Goal: Task Accomplishment & Management: Manage account settings

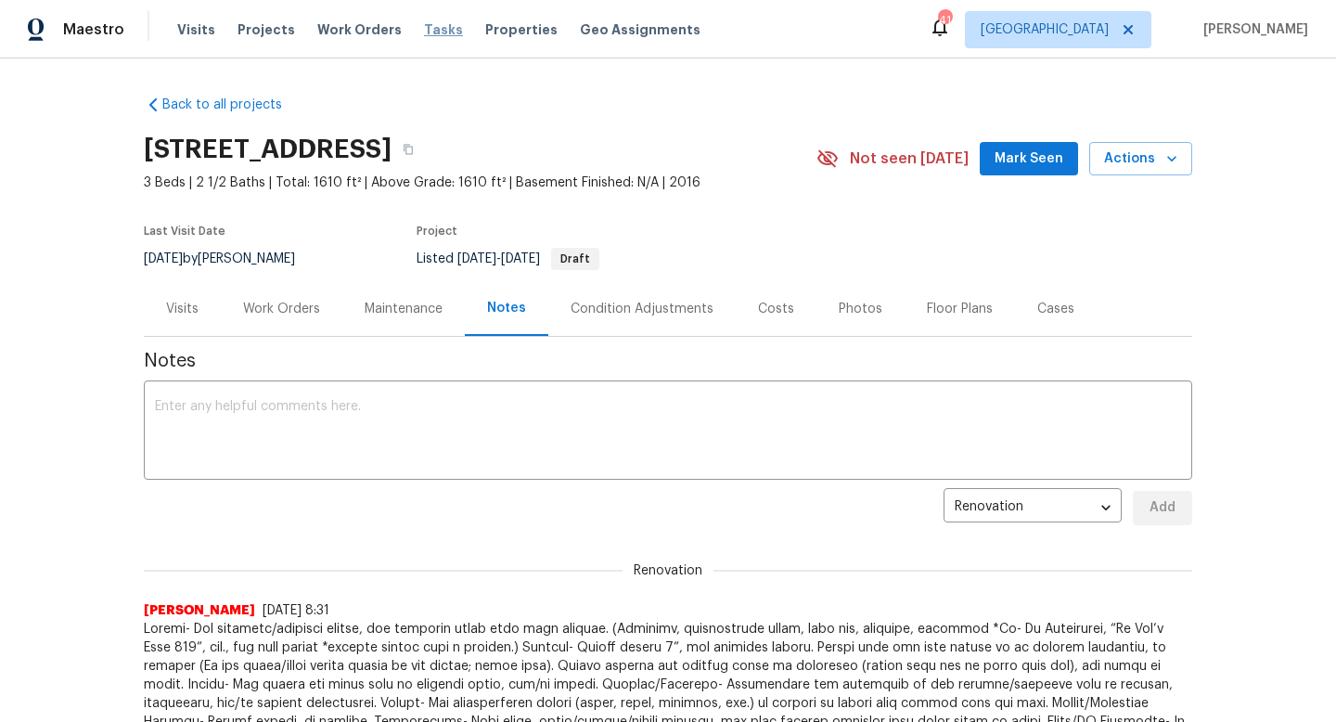
click at [424, 29] on span "Tasks" at bounding box center [443, 29] width 39 height 13
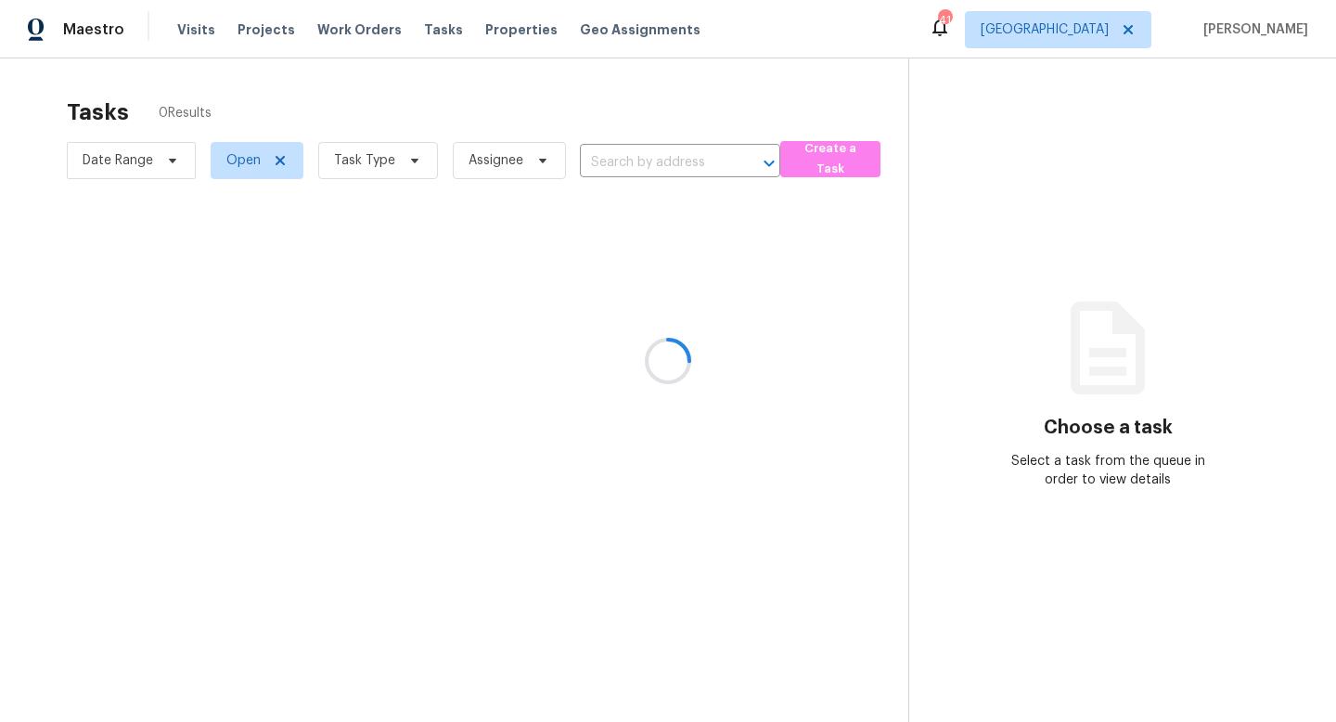
click at [415, 159] on div at bounding box center [668, 361] width 1336 height 722
click at [411, 159] on icon at bounding box center [414, 161] width 7 height 5
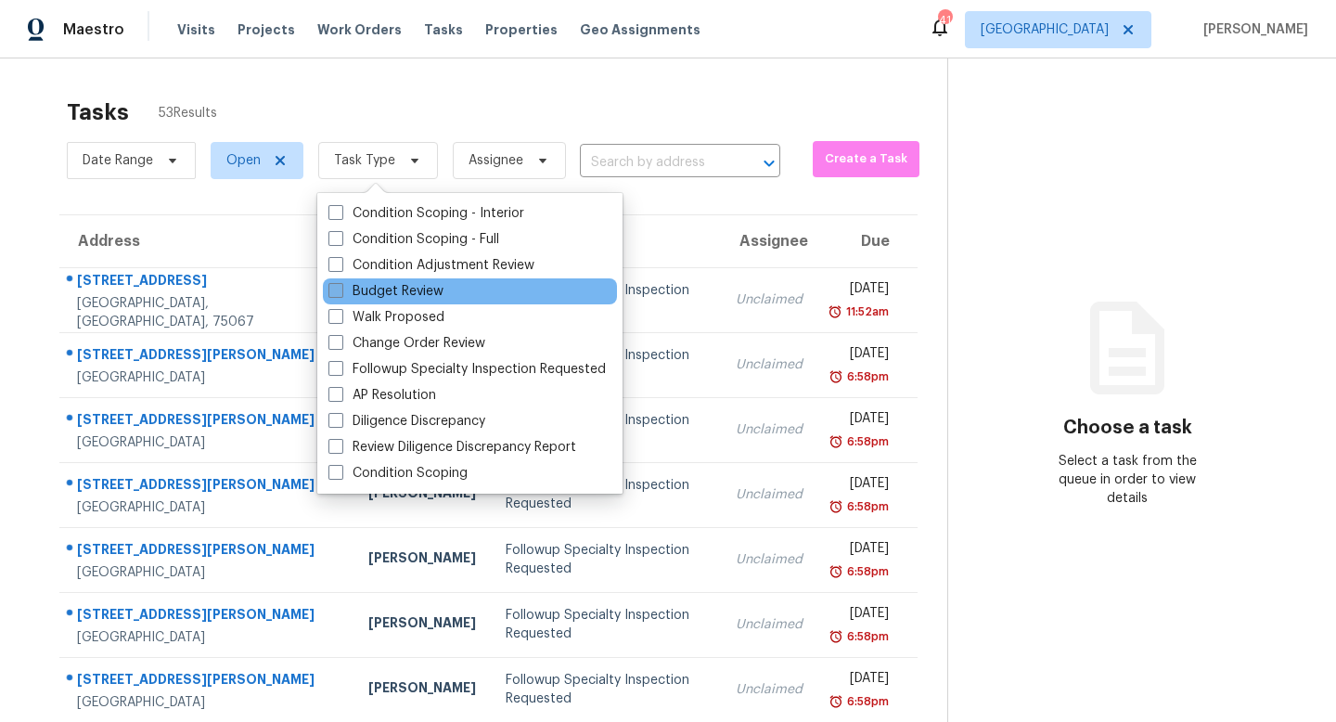
click at [394, 299] on label "Budget Review" at bounding box center [385, 291] width 115 height 19
click at [340, 294] on input "Budget Review" at bounding box center [334, 288] width 12 height 12
checkbox input "true"
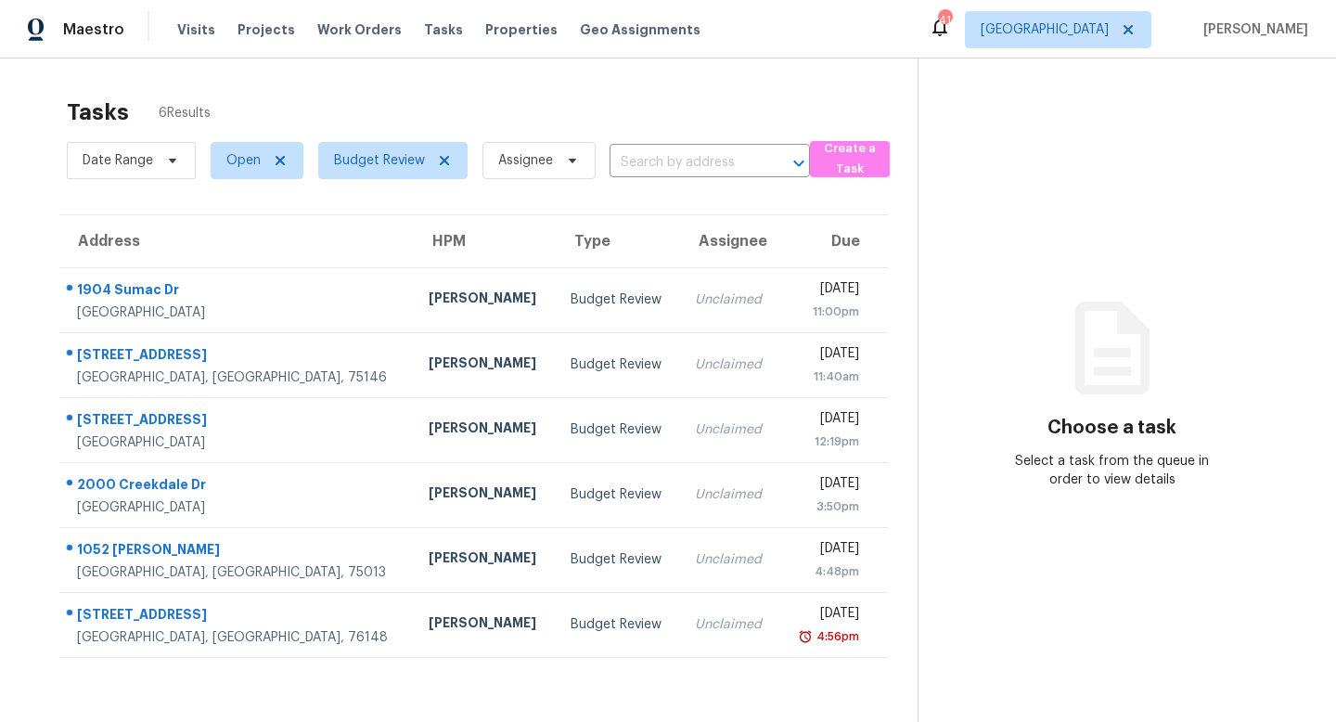
click at [409, 111] on div "Tasks 6 Results" at bounding box center [492, 112] width 851 height 48
